Goal: Information Seeking & Learning: Learn about a topic

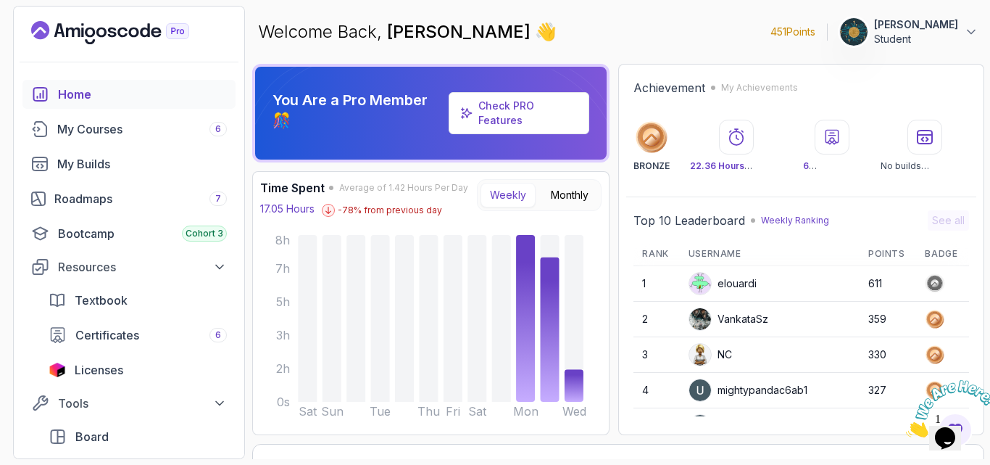
click at [733, 281] on div "elouardi" at bounding box center [723, 283] width 68 height 23
click at [711, 283] on img at bounding box center [700, 284] width 22 height 22
click at [119, 335] on span "Certificates" at bounding box center [107, 334] width 64 height 17
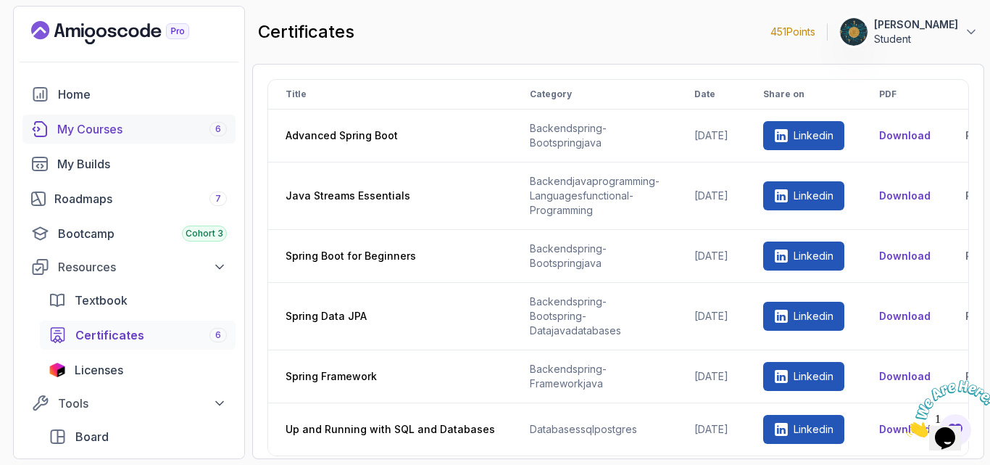
click at [109, 125] on div "My Courses 6" at bounding box center [142, 128] width 170 height 17
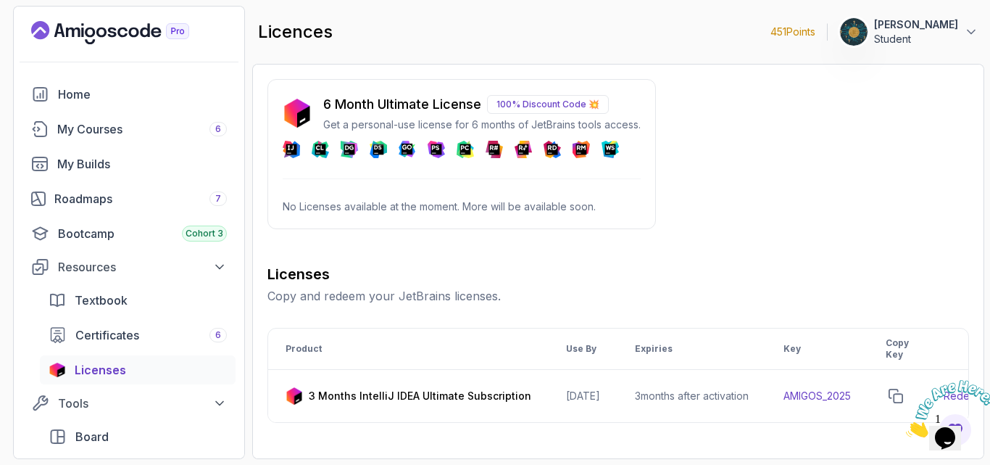
click at [552, 105] on p "100% Discount Code 💥" at bounding box center [548, 104] width 122 height 19
click at [100, 128] on div "My Courses 6" at bounding box center [142, 128] width 170 height 17
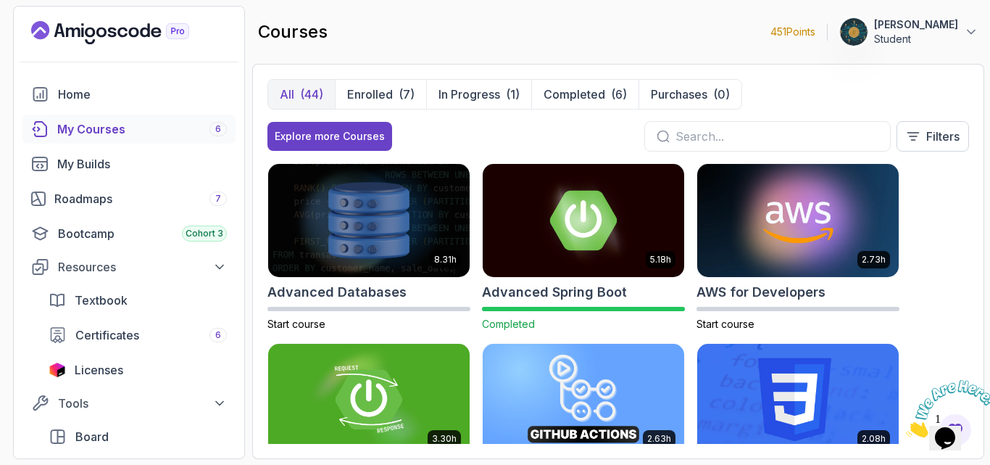
click at [715, 144] on input "text" at bounding box center [776, 136] width 203 height 17
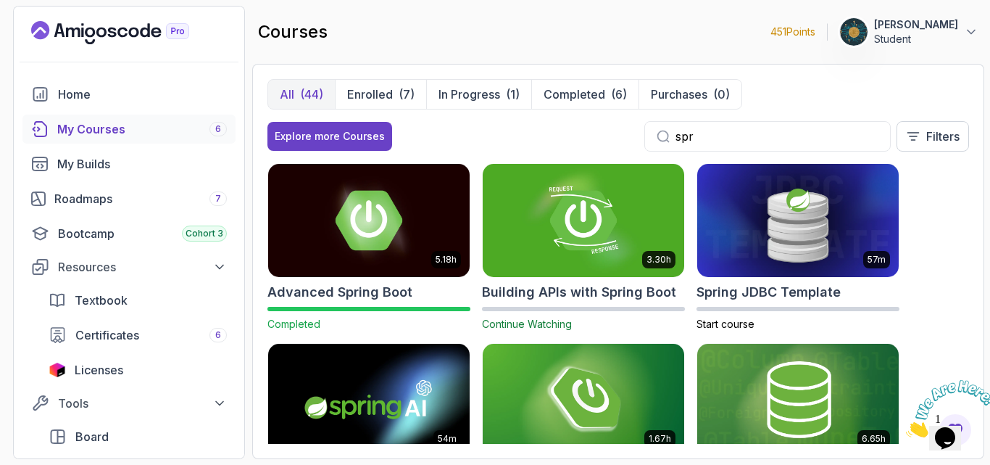
type input "spr"
click at [954, 225] on div "5.18h Advanced Spring Boot Completed 3.30h Building APIs with Spring Boot Conti…" at bounding box center [618, 303] width 702 height 280
click at [405, 93] on div "(7)" at bounding box center [407, 94] width 16 height 17
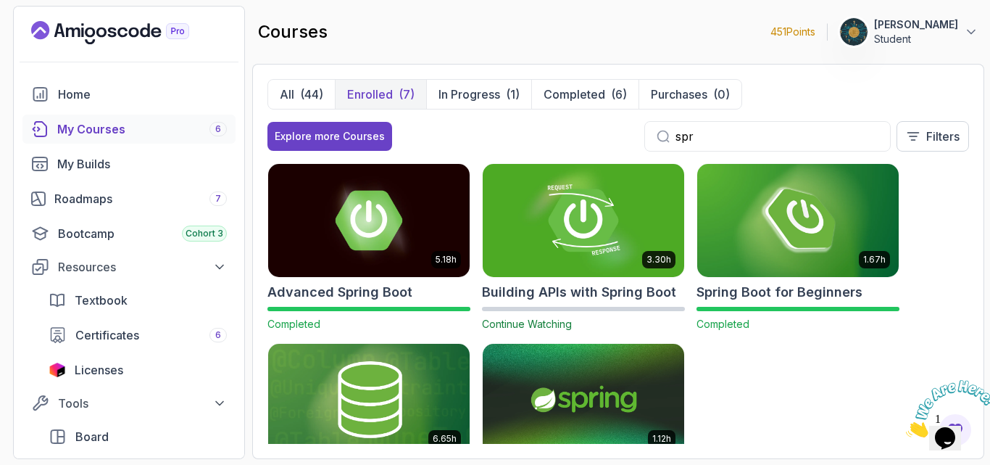
click at [530, 296] on h2 "Building APIs with Spring Boot" at bounding box center [579, 292] width 194 height 20
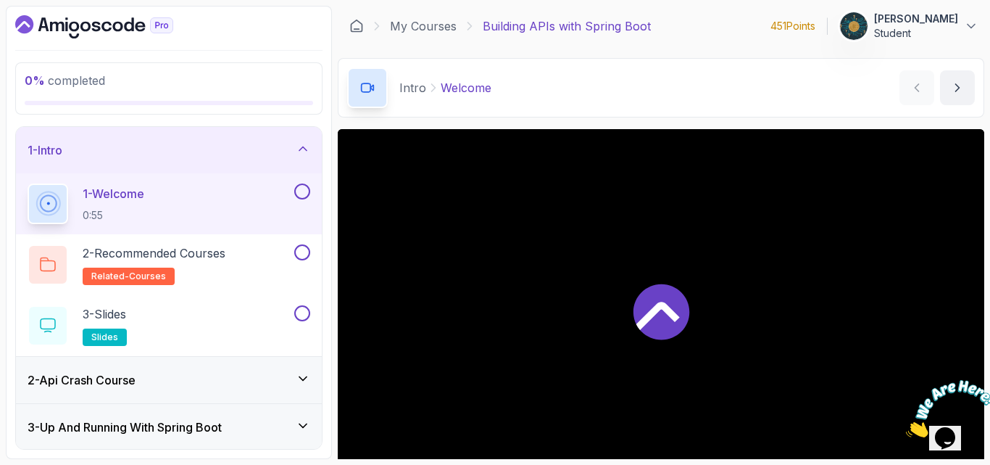
click at [665, 122] on main "My Courses Building APIs with Spring Boot 451 Points 1 Ahad Iqbal Student 2 - I…" at bounding box center [661, 232] width 646 height 453
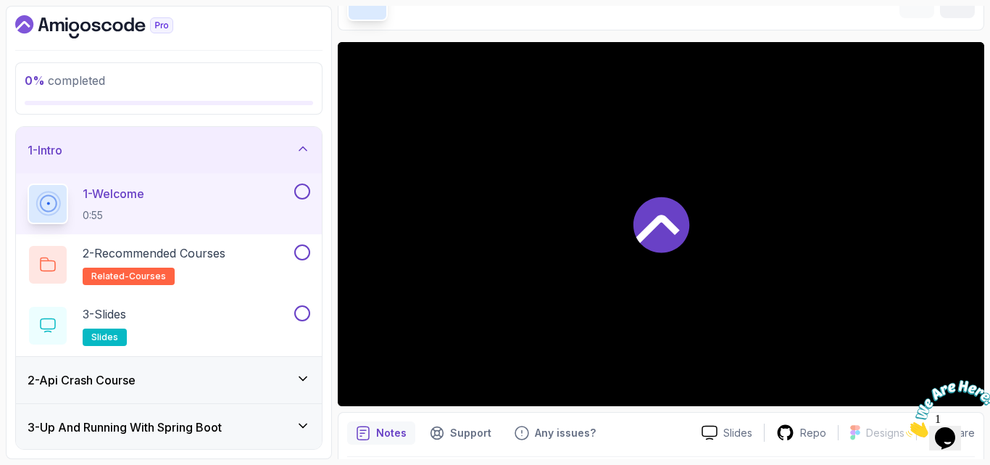
scroll to position [135, 0]
